Goal: Transaction & Acquisition: Purchase product/service

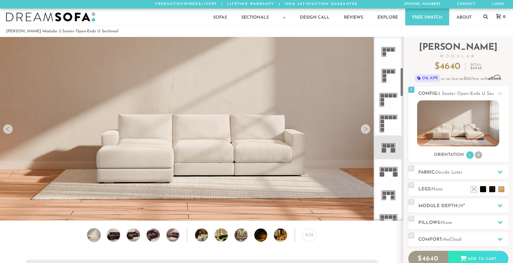
scroll to position [236, 0]
click at [365, 131] on div at bounding box center [366, 129] width 10 height 10
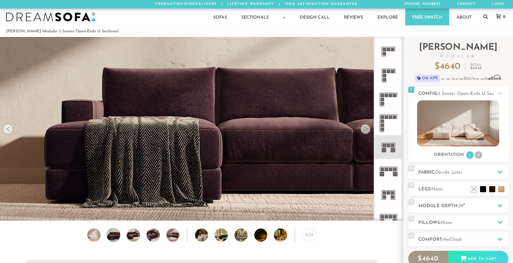
click at [365, 131] on div at bounding box center [366, 129] width 10 height 10
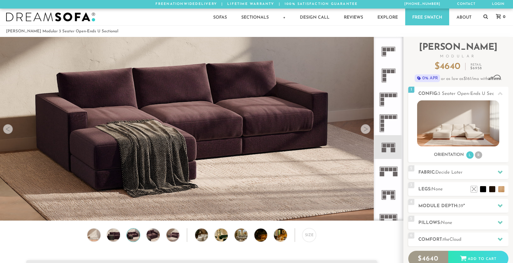
click at [365, 131] on div at bounding box center [366, 129] width 10 height 10
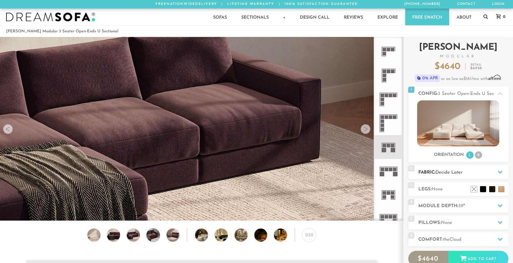
click at [467, 176] on div "2 Fabric: Decide Later" at bounding box center [458, 172] width 100 height 14
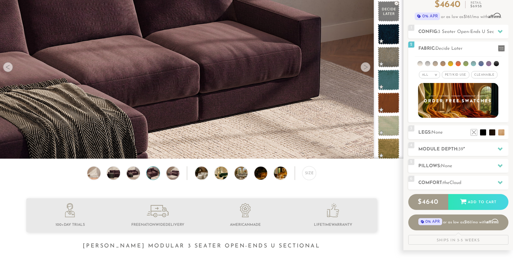
scroll to position [0, 0]
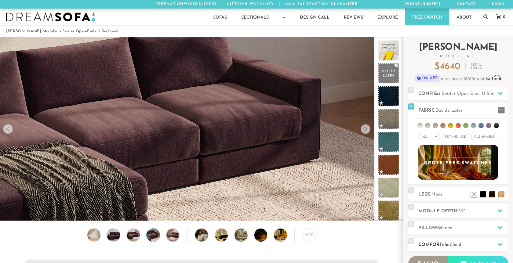
click at [447, 248] on h2 "Comfort: the Cloud" at bounding box center [463, 245] width 90 height 7
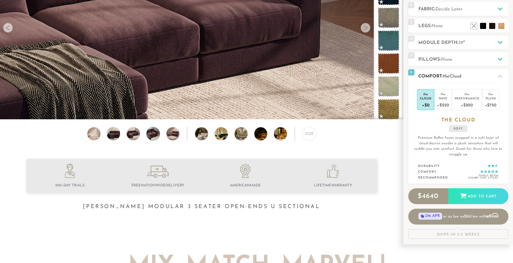
scroll to position [109, 0]
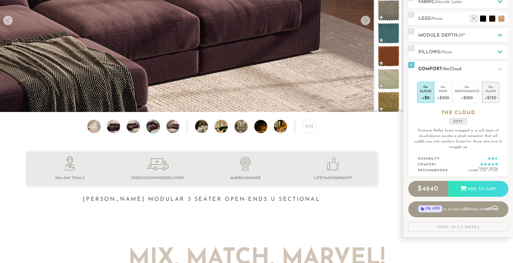
click at [486, 98] on div "+$750" at bounding box center [491, 97] width 12 height 9
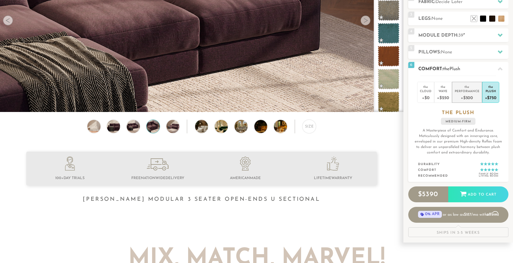
click at [477, 100] on div "+$500" at bounding box center [467, 97] width 25 height 9
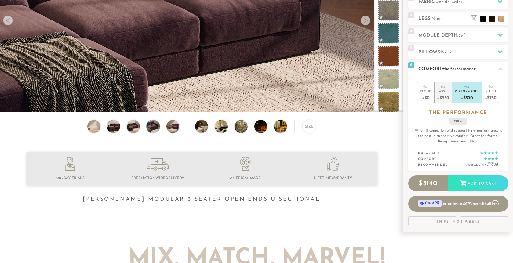
click at [448, 94] on div "+$250" at bounding box center [443, 97] width 12 height 9
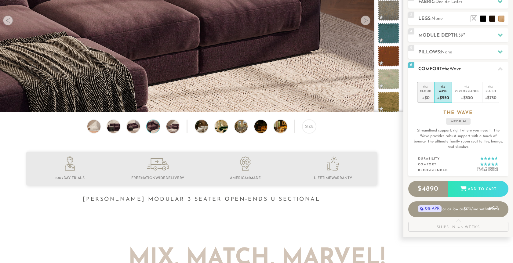
click at [428, 95] on div "+$0" at bounding box center [426, 97] width 12 height 9
click at [497, 95] on li "the Plush +$750" at bounding box center [490, 92] width 17 height 21
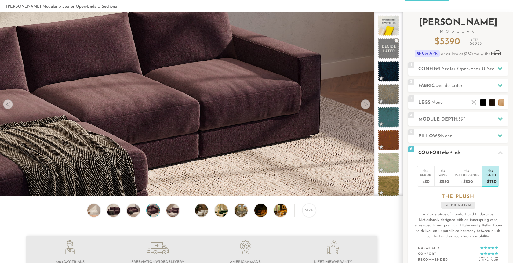
scroll to position [14, 0]
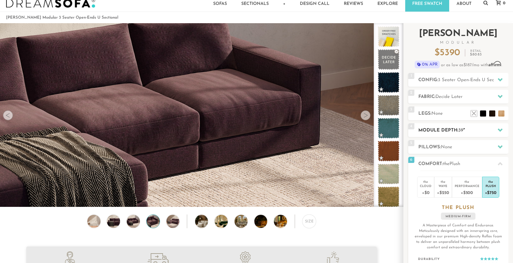
click at [482, 133] on h2 "Module Depth: 39 "" at bounding box center [463, 130] width 90 height 7
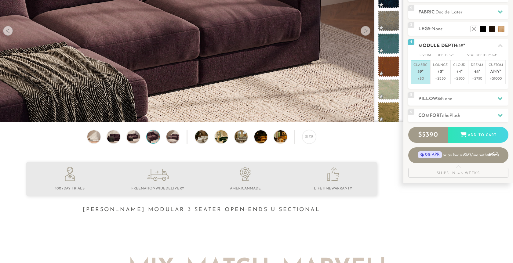
scroll to position [99, 0]
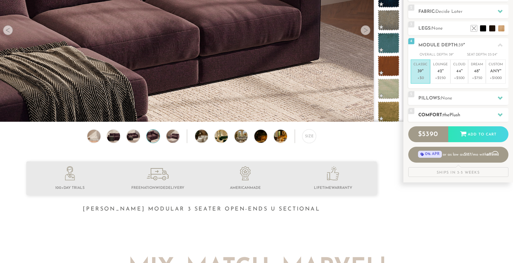
click at [486, 113] on h2 "Comfort: the Plush" at bounding box center [463, 115] width 90 height 7
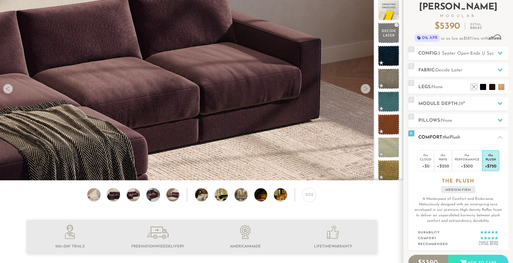
scroll to position [0, 0]
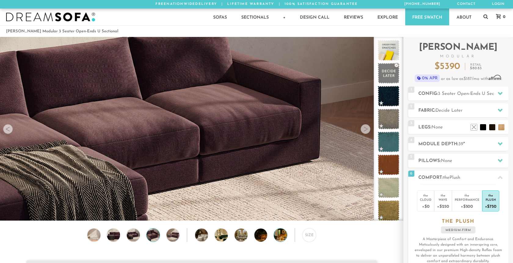
click at [281, 233] on img at bounding box center [285, 235] width 23 height 13
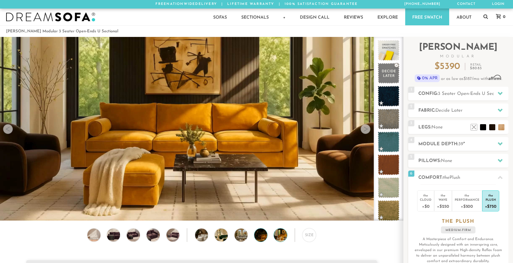
click at [266, 233] on img at bounding box center [265, 235] width 23 height 13
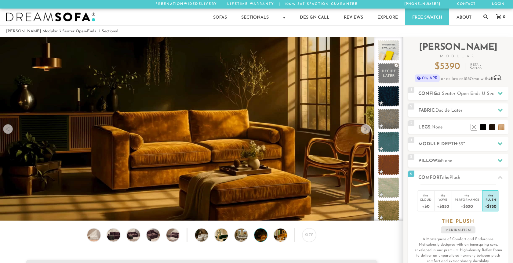
click at [248, 233] on div "Size" at bounding box center [201, 236] width 403 height 17
click at [246, 238] on img at bounding box center [246, 235] width 23 height 13
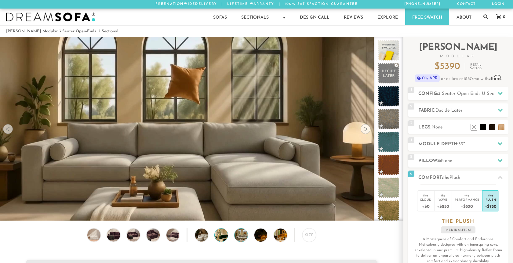
click at [227, 237] on img at bounding box center [226, 235] width 23 height 13
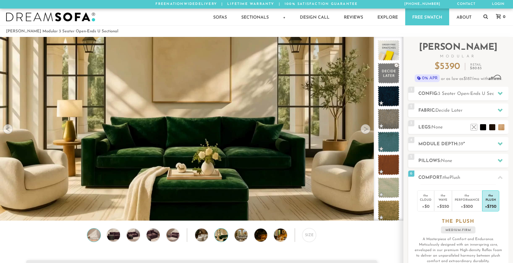
click at [99, 236] on img at bounding box center [94, 235] width 16 height 13
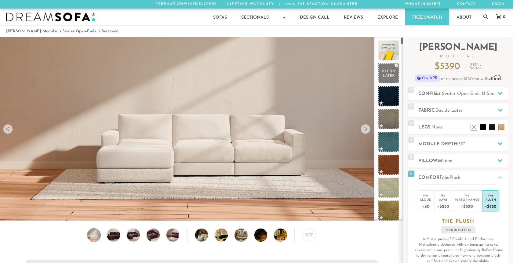
click at [436, 23] on link "Free Swatch" at bounding box center [427, 17] width 44 height 17
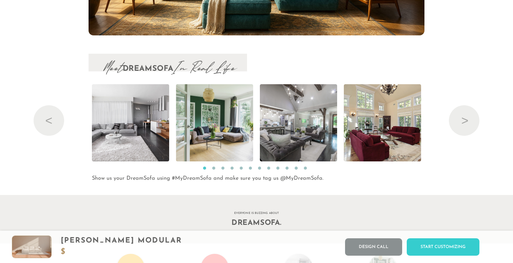
scroll to position [6303, 0]
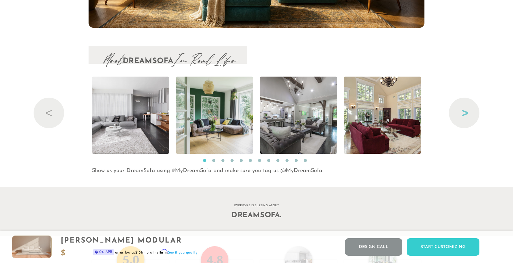
click at [465, 128] on button "Next" at bounding box center [464, 113] width 31 height 31
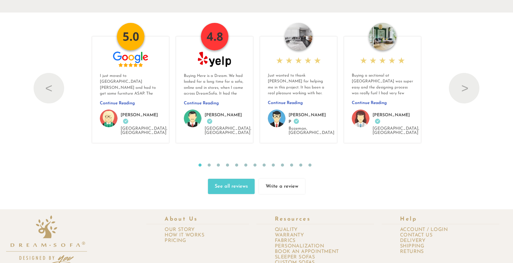
scroll to position [6584, 0]
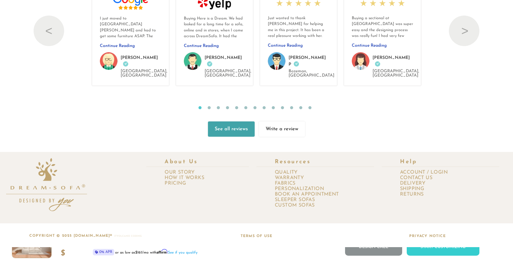
click at [217, 137] on link "See all reviews" at bounding box center [231, 129] width 47 height 15
